Goal: Task Accomplishment & Management: Manage account settings

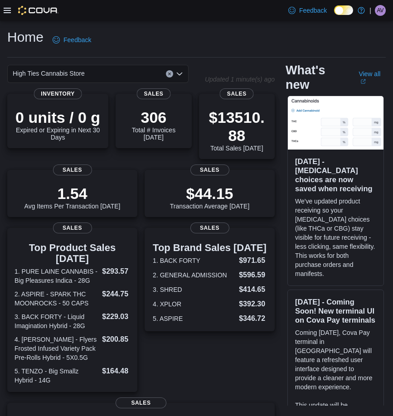
click at [11, 11] on div at bounding box center [31, 10] width 55 height 9
click at [9, 11] on icon at bounding box center [7, 10] width 7 height 7
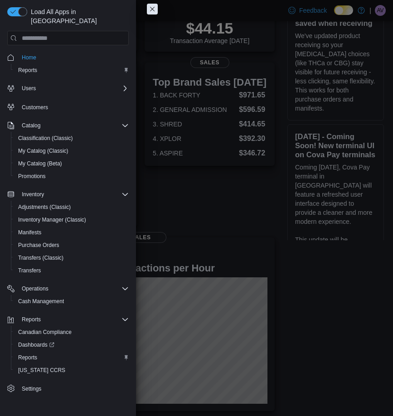
scroll to position [168, 0]
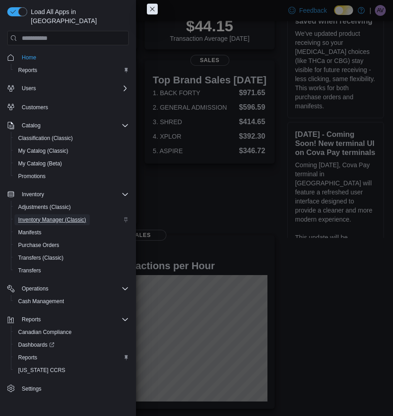
click at [39, 216] on span "Inventory Manager (Classic)" at bounding box center [52, 219] width 68 height 7
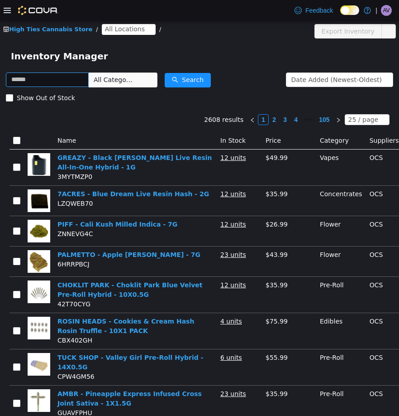
click at [69, 79] on input "text" at bounding box center [47, 79] width 83 height 14
type input "*****"
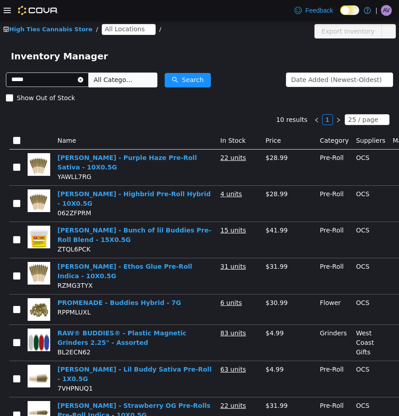
click at [129, 83] on span "All Categories" at bounding box center [114, 79] width 41 height 9
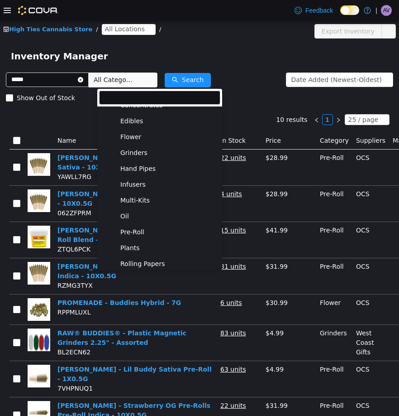
scroll to position [181, 0]
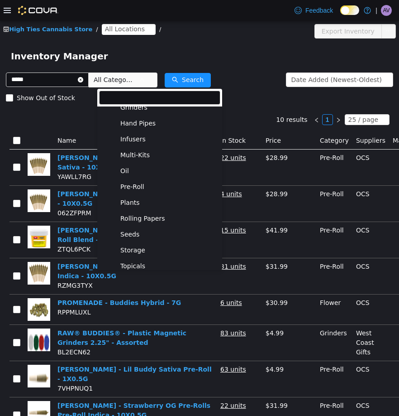
click at [151, 190] on span "Pre-Roll" at bounding box center [169, 186] width 102 height 12
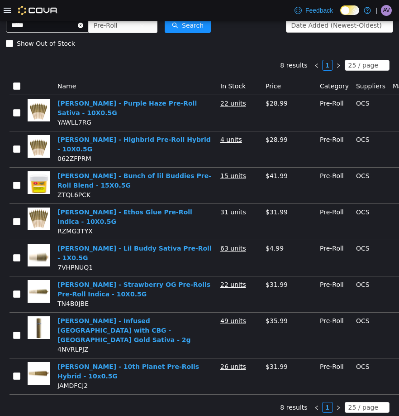
scroll to position [0, 0]
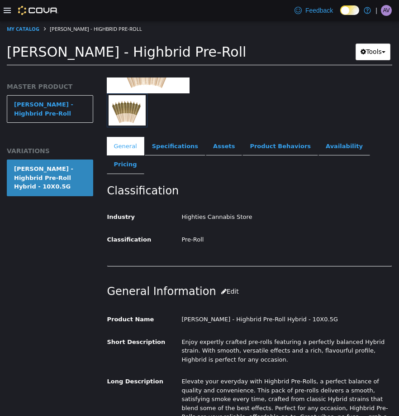
scroll to position [136, 0]
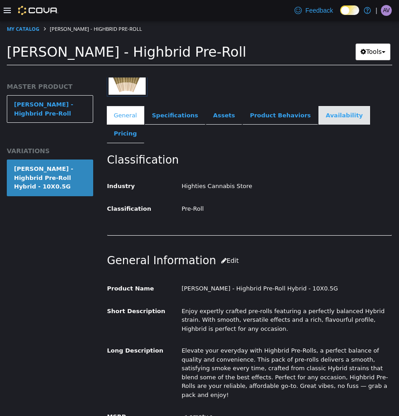
click at [319, 114] on link "Availability" at bounding box center [345, 114] width 52 height 19
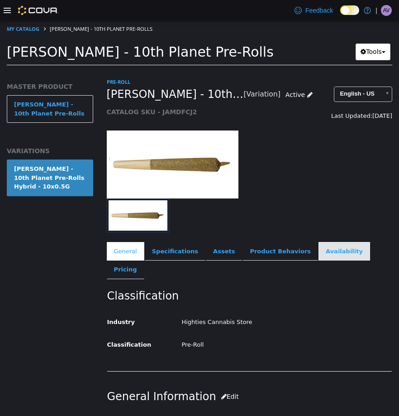
click at [320, 250] on link "Availability" at bounding box center [345, 250] width 52 height 19
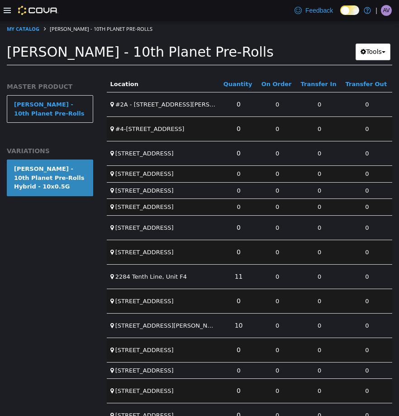
scroll to position [371, 0]
